Goal: Task Accomplishment & Management: Use online tool/utility

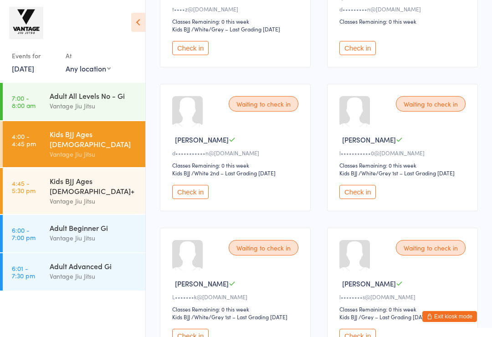
scroll to position [220, 0]
click at [72, 176] on div "Kids BJJ Ages [DEMOGRAPHIC_DATA]+" at bounding box center [94, 186] width 88 height 20
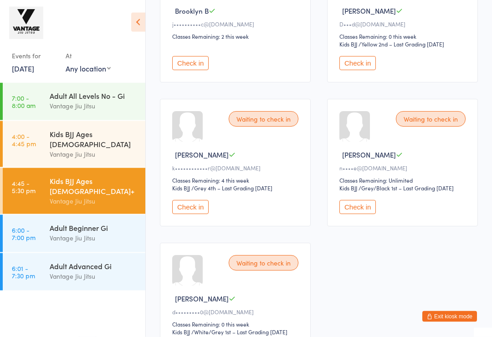
scroll to position [306, 0]
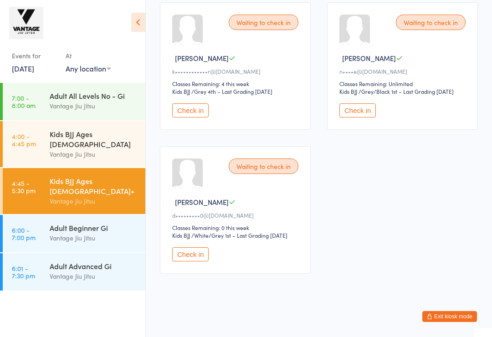
click at [35, 226] on time "6:00 - 7:00 pm" at bounding box center [24, 233] width 24 height 15
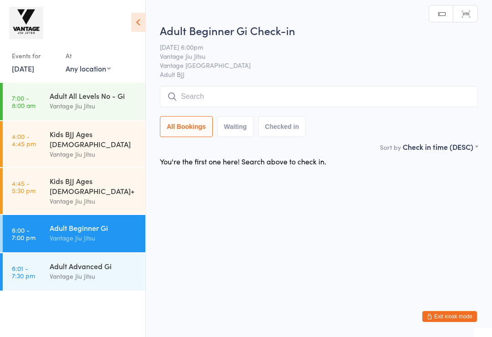
click at [58, 271] on div "Vantage Jiu Jitsu" at bounding box center [94, 276] width 88 height 10
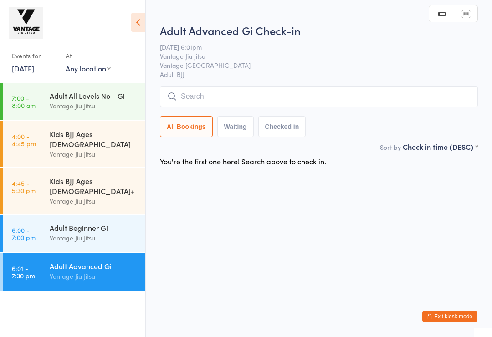
click at [37, 179] on link "4:45 - 5:30 pm Kids BJJ Ages [DEMOGRAPHIC_DATA]+ Vantage [PERSON_NAME]" at bounding box center [74, 191] width 143 height 46
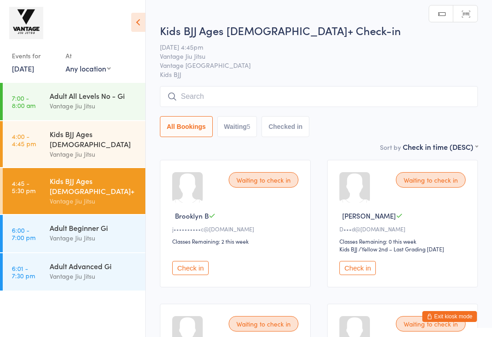
click at [26, 145] on time "4:00 - 4:45 pm" at bounding box center [24, 140] width 24 height 15
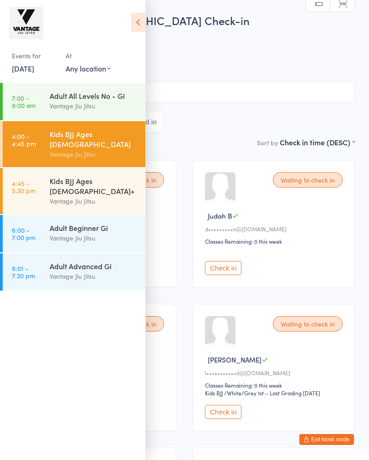
click at [195, 56] on span "Vantage [GEOGRAPHIC_DATA]" at bounding box center [177, 55] width 327 height 9
click at [225, 128] on div "All Bookings Waiting 7 Checked in" at bounding box center [184, 122] width 341 height 21
click at [140, 20] on icon at bounding box center [138, 22] width 14 height 19
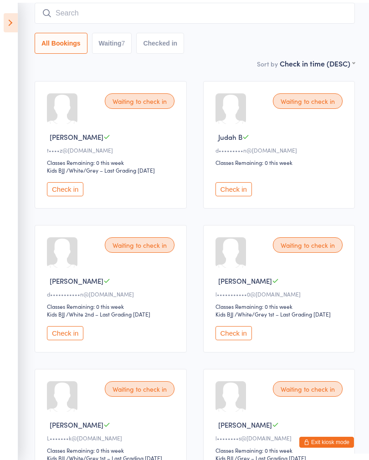
scroll to position [79, 0]
click at [61, 334] on button "Check in" at bounding box center [65, 333] width 36 height 14
click at [60, 335] on button "Check in" at bounding box center [65, 333] width 36 height 14
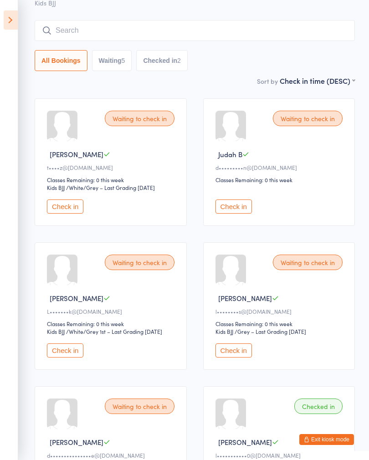
scroll to position [66, 0]
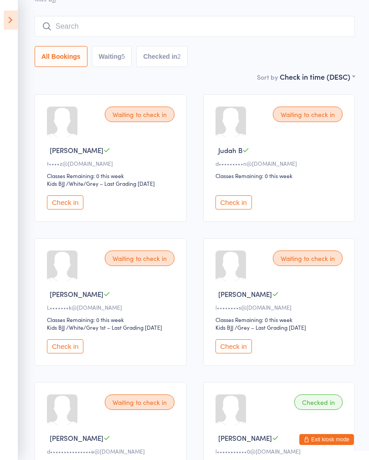
click at [220, 155] on span "Judah B" at bounding box center [230, 150] width 24 height 10
click at [231, 205] on button "Check in" at bounding box center [233, 202] width 36 height 14
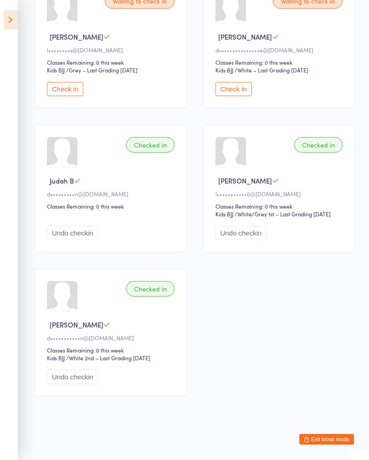
scroll to position [330, 0]
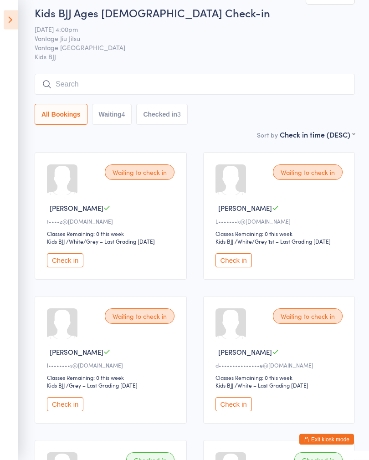
click at [10, 21] on icon at bounding box center [11, 19] width 14 height 19
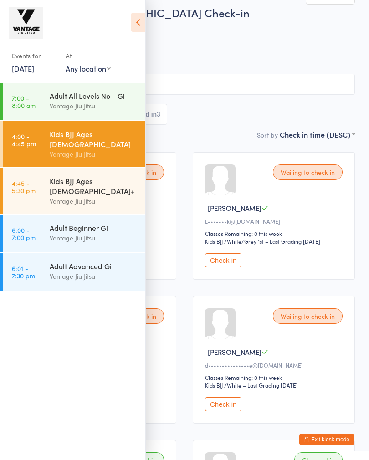
click at [50, 176] on div "Kids BJJ Ages [DEMOGRAPHIC_DATA]+" at bounding box center [94, 186] width 88 height 20
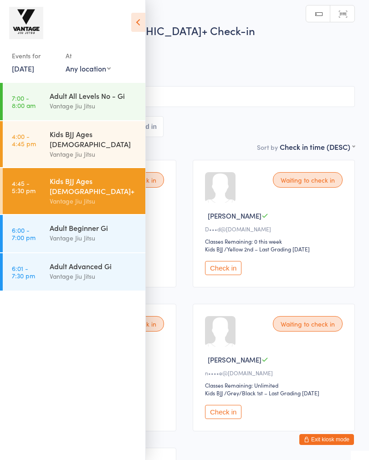
click at [54, 134] on div "Kids BJJ Ages [DEMOGRAPHIC_DATA]" at bounding box center [94, 139] width 88 height 20
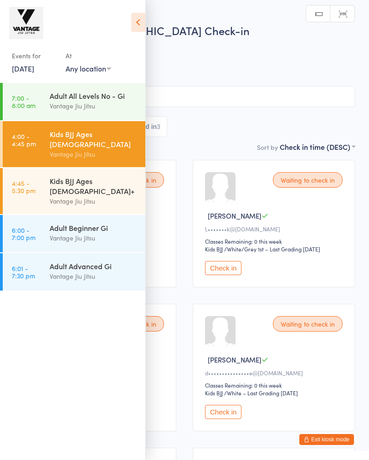
click at [50, 106] on div "Vantage Jiu Jitsu" at bounding box center [94, 106] width 88 height 10
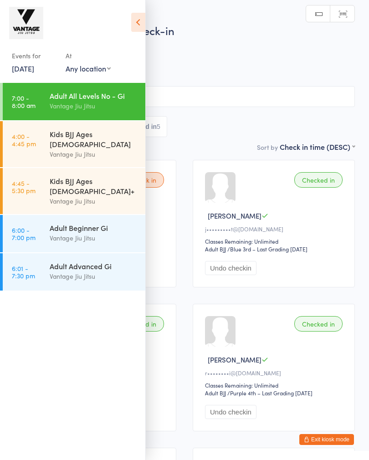
click at [44, 130] on link "4:00 - 4:45 pm Kids BJJ Ages [DEMOGRAPHIC_DATA] Vantage [PERSON_NAME]" at bounding box center [74, 144] width 143 height 46
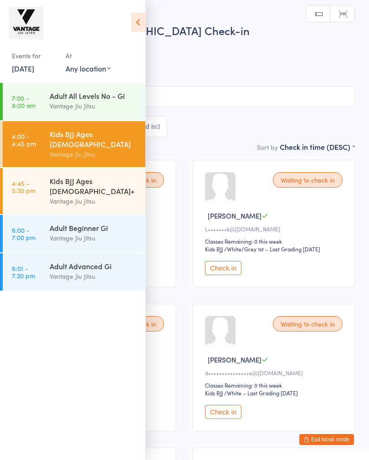
click at [57, 176] on div "Kids BJJ Ages [DEMOGRAPHIC_DATA]+" at bounding box center [94, 186] width 88 height 20
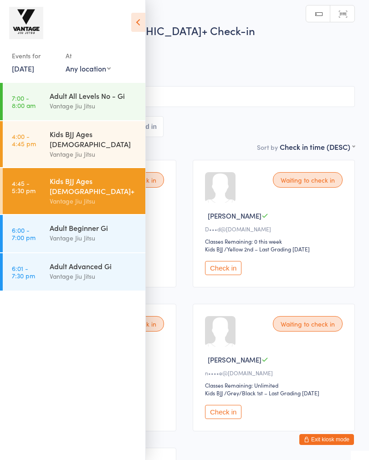
click at [65, 149] on div "Vantage Jiu Jitsu" at bounding box center [94, 154] width 88 height 10
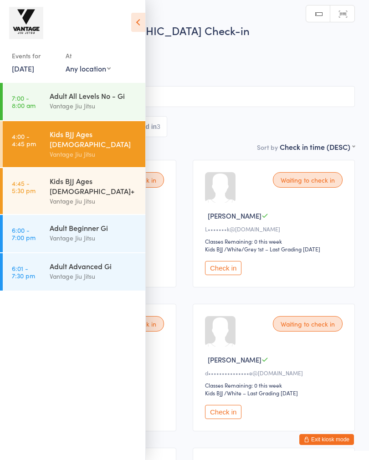
click at [134, 24] on icon at bounding box center [138, 22] width 14 height 19
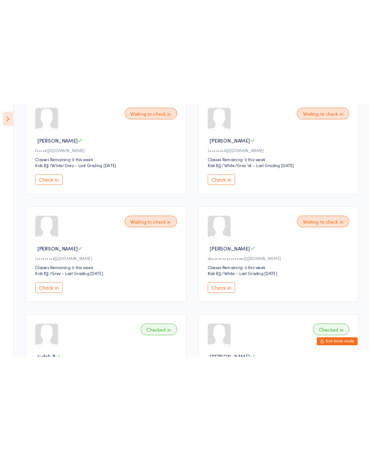
scroll to position [105, 0]
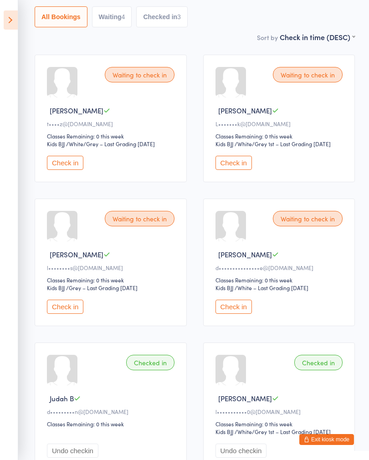
click at [305, 222] on div "Waiting to check in" at bounding box center [308, 218] width 70 height 15
click at [237, 314] on button "Check in" at bounding box center [233, 307] width 36 height 14
